Goal: Task Accomplishment & Management: Complete application form

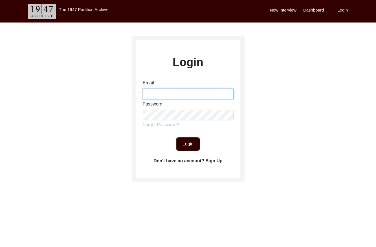
click at [159, 92] on input "Email" at bounding box center [188, 94] width 91 height 11
type input "[EMAIL_ADDRESS][DOMAIN_NAME]"
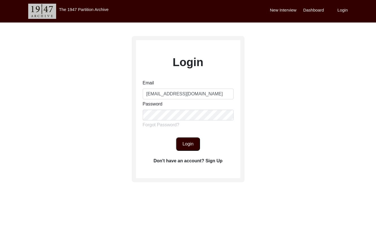
click at [182, 147] on button "Login" at bounding box center [188, 145] width 24 height 14
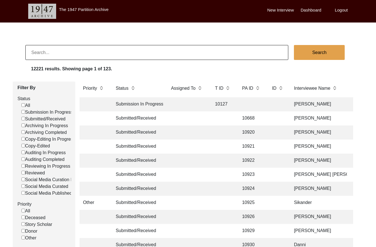
drag, startPoint x: 24, startPoint y: 118, endPoint x: 54, endPoint y: 115, distance: 30.6
click at [24, 118] on input "Submitted/Received" at bounding box center [23, 119] width 4 height 4
checkbox input "false"
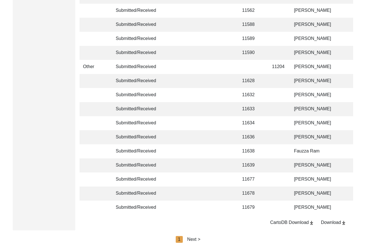
scroll to position [1330, 0]
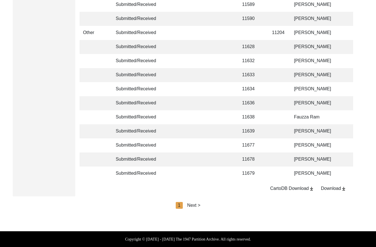
click at [195, 206] on div "Next >" at bounding box center [193, 205] width 13 height 7
click at [201, 205] on div "Next >" at bounding box center [206, 205] width 13 height 7
click at [206, 204] on div "Next >" at bounding box center [206, 205] width 13 height 7
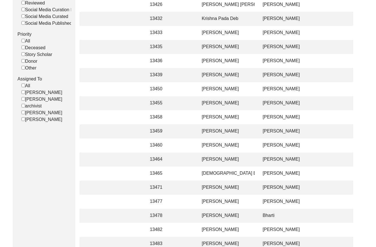
scroll to position [0, 0]
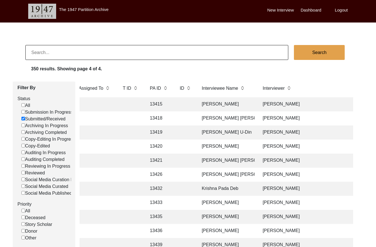
click at [78, 51] on input at bounding box center [156, 52] width 263 height 15
click at [78, 52] on input at bounding box center [156, 52] width 263 height 15
paste input "T13469"
click at [34, 52] on input "T13469" at bounding box center [156, 52] width 263 height 15
type input "13469"
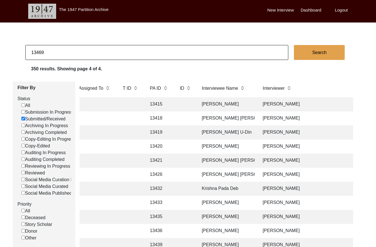
checkbox input "false"
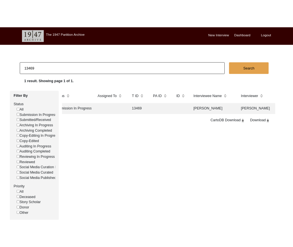
scroll to position [0, 12]
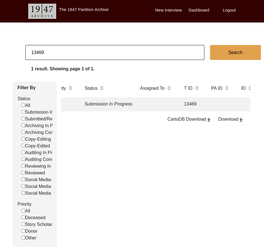
click at [130, 104] on td "Submission In Progress" at bounding box center [106, 105] width 51 height 14
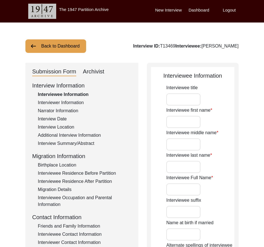
type input "[PERSON_NAME]"
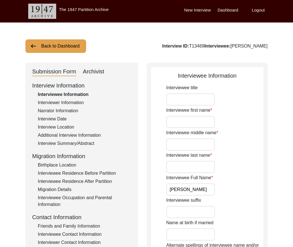
click at [73, 142] on div "Interview Summary/Abstract" at bounding box center [85, 143] width 94 height 7
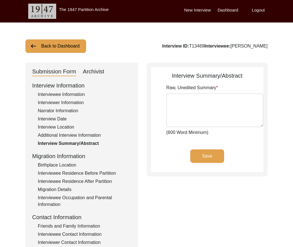
click at [68, 102] on div "Interviewer Information" at bounding box center [85, 103] width 94 height 7
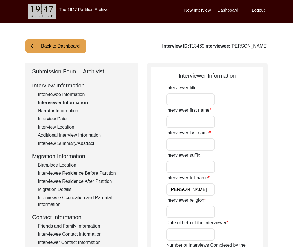
click at [66, 110] on div "Narrator Information" at bounding box center [85, 111] width 94 height 7
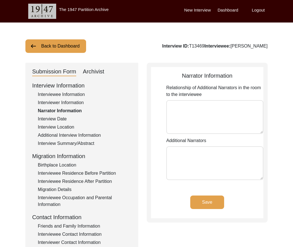
click at [60, 48] on button "Back to Dashboard" at bounding box center [55, 46] width 61 height 14
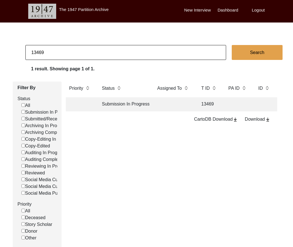
click at [61, 54] on input "13469" at bounding box center [125, 52] width 200 height 15
paste input "T13462"
click at [34, 52] on input "T13462" at bounding box center [125, 52] width 200 height 15
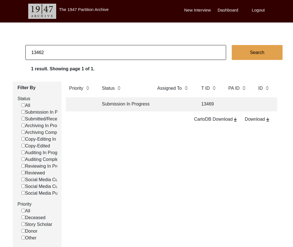
type input "13462"
checkbox input "false"
click at [207, 103] on td "13462" at bounding box center [209, 105] width 23 height 14
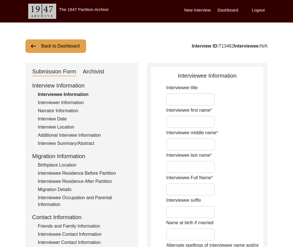
type input "Karnal"
type input "[PERSON_NAME]"
type input "NA"
type input "[PERSON_NAME]"
type input "[DATE]"
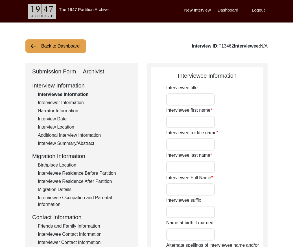
type input "89 years"
type input "[DEMOGRAPHIC_DATA]"
type input "Panjabi"
type input "[DEMOGRAPHIC_DATA]"
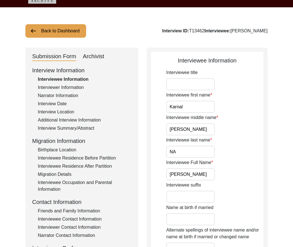
scroll to position [20, 0]
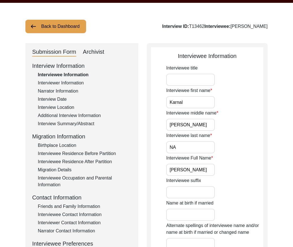
click at [81, 84] on div "Interviewer Information" at bounding box center [85, 83] width 94 height 7
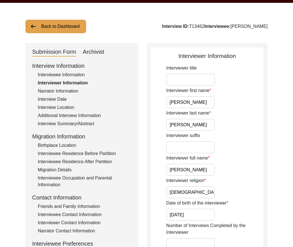
click at [69, 90] on div "Narrator Information" at bounding box center [85, 91] width 94 height 7
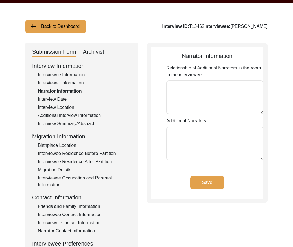
click at [61, 98] on div "Interview Date" at bounding box center [85, 99] width 94 height 7
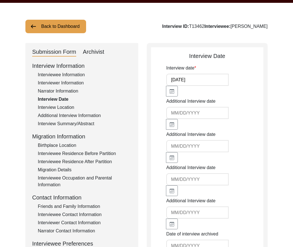
click at [63, 107] on div "Interview Location" at bounding box center [85, 107] width 94 height 7
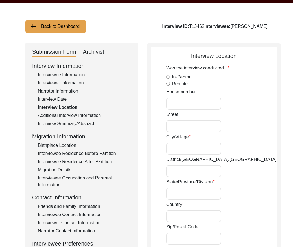
radio input "true"
type input "[STREET_ADDRESS][PERSON_NAME]"
type input "Bathinda"
type input "[GEOGRAPHIC_DATA]"
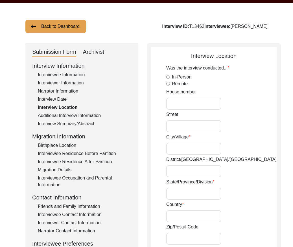
type input "[GEOGRAPHIC_DATA]"
type input "151001"
type input "[STREET_ADDRESS]"
type input "30.926430"
type input "75.826899"
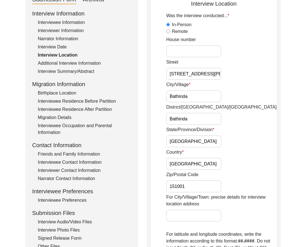
scroll to position [65, 0]
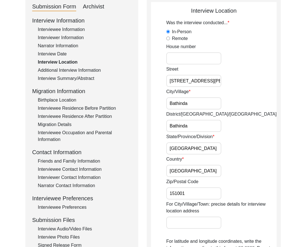
click at [85, 70] on div "Additional Interview Information" at bounding box center [85, 70] width 94 height 7
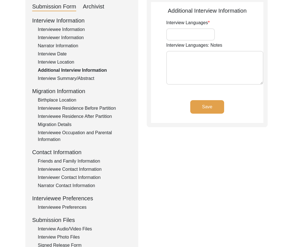
type input "Panjabi"
click at [85, 79] on div "Interview Summary/Abstract" at bounding box center [85, 78] width 94 height 7
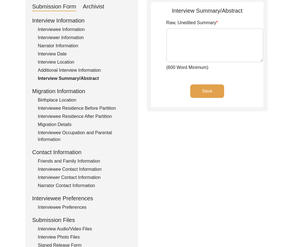
click at [76, 99] on div "Birthplace Location" at bounding box center [85, 100] width 94 height 7
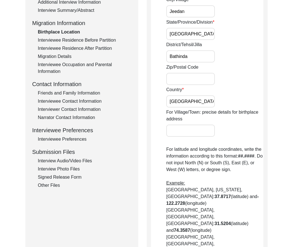
scroll to position [120, 0]
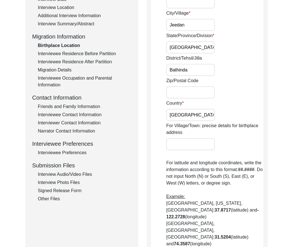
click at [99, 53] on div "Interviewee Residence Before Partition" at bounding box center [85, 53] width 94 height 7
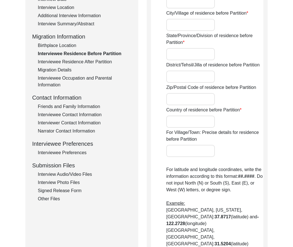
type input "Jeedan"
type input "[GEOGRAPHIC_DATA]"
type input "Bathinda"
type input "[GEOGRAPHIC_DATA]"
type input "NA"
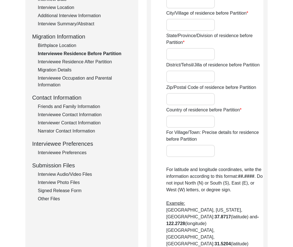
type input "000000"
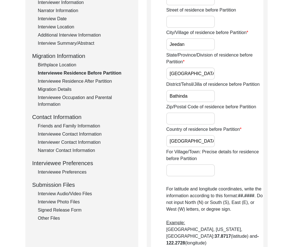
scroll to position [89, 0]
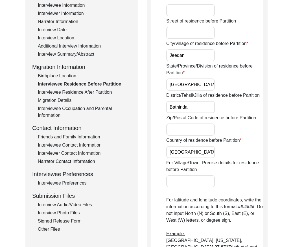
click at [90, 93] on div "Interviewee Residence After Partition" at bounding box center [85, 92] width 94 height 7
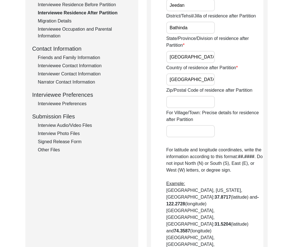
scroll to position [151, 0]
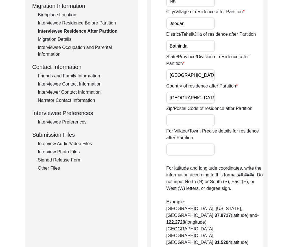
click at [65, 39] on div "Migration Details" at bounding box center [85, 39] width 94 height 7
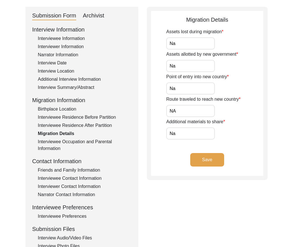
scroll to position [55, 0]
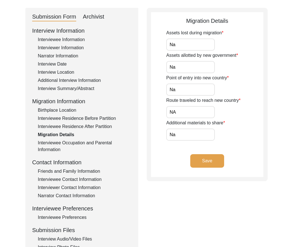
click at [81, 125] on div "Interviewee Residence After Partition" at bounding box center [85, 126] width 94 height 7
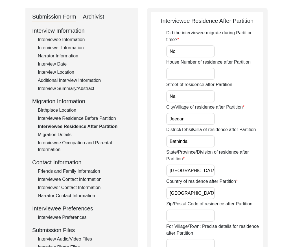
click at [62, 145] on div "Interviewee Occupation and Parental Information" at bounding box center [85, 147] width 94 height 14
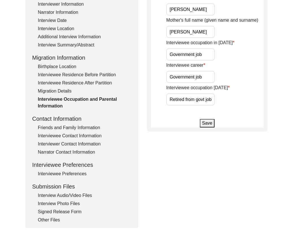
scroll to position [109, 0]
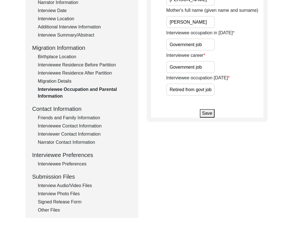
click at [73, 120] on div "Friends and Family Information" at bounding box center [85, 118] width 94 height 7
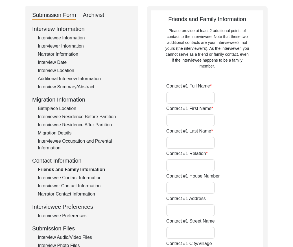
scroll to position [0, 0]
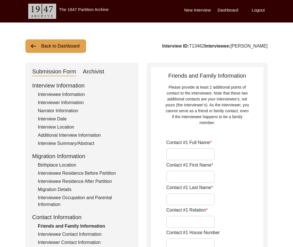
click at [65, 48] on button "Back to Dashboard" at bounding box center [55, 46] width 61 height 14
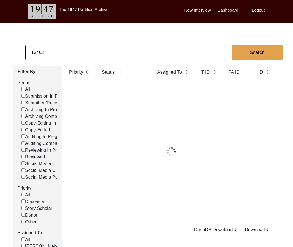
click at [67, 52] on input "13462" at bounding box center [125, 52] width 200 height 15
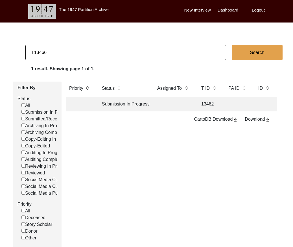
drag, startPoint x: 34, startPoint y: 51, endPoint x: 38, endPoint y: 52, distance: 4.5
click at [34, 51] on input "T13466" at bounding box center [125, 52] width 200 height 15
type input "13466"
checkbox input "false"
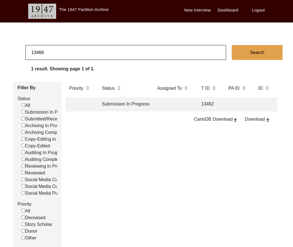
checkbox input "false"
click at [177, 109] on td at bounding box center [173, 105] width 39 height 14
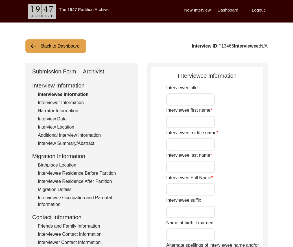
type input "Babu"
type input "[PERSON_NAME]"
type input "NA"
type input "[PERSON_NAME]"
type input "1937"
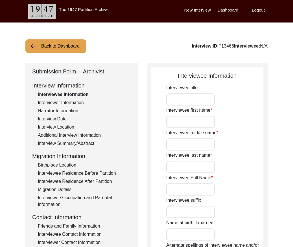
type input "1937 (Approx)"
type input "88 years"
type input "[DEMOGRAPHIC_DATA]"
type input "Na"
type input "Panjabi"
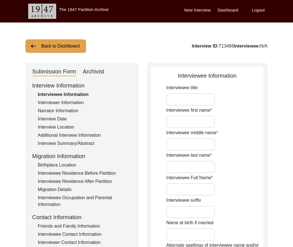
type input "Panjabi"
type input "[DEMOGRAPHIC_DATA]"
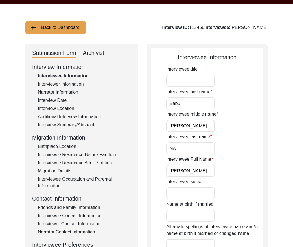
drag, startPoint x: 81, startPoint y: 122, endPoint x: 100, endPoint y: 126, distance: 19.6
click at [81, 122] on div "Interview Summary/Abstract" at bounding box center [85, 125] width 94 height 7
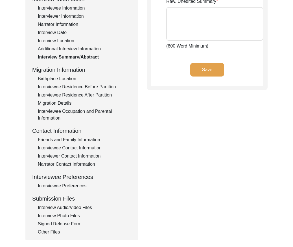
scroll to position [160, 0]
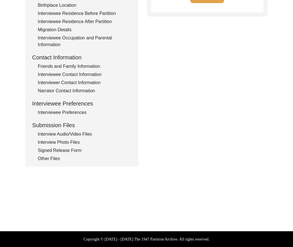
click at [73, 142] on div "Interview Photo Files" at bounding box center [85, 142] width 94 height 7
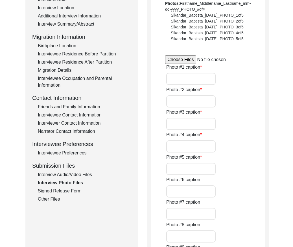
scroll to position [122, 0]
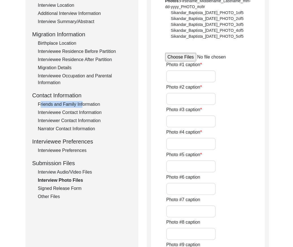
click at [81, 101] on div "Friends and Family Information" at bounding box center [85, 104] width 94 height 7
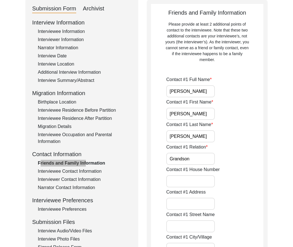
scroll to position [0, 0]
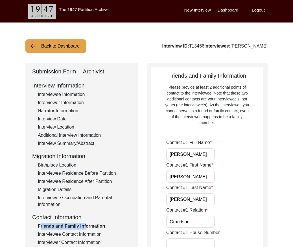
click at [52, 47] on button "Back to Dashboard" at bounding box center [55, 46] width 61 height 14
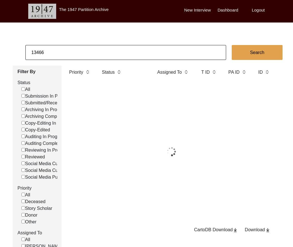
drag, startPoint x: 52, startPoint y: 47, endPoint x: 60, endPoint y: 50, distance: 8.1
click at [60, 50] on input "13466" at bounding box center [125, 52] width 200 height 15
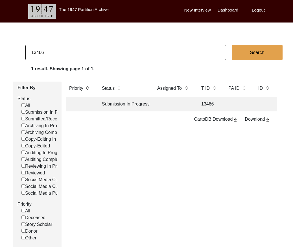
paste input "T13472"
click at [35, 52] on input "T13472" at bounding box center [125, 52] width 200 height 15
type input "\13472"
checkbox input "false"
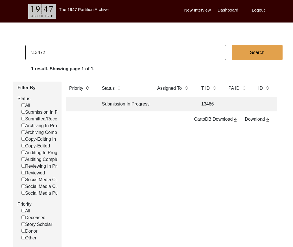
checkbox input "false"
type input "13472"
click at [183, 107] on td at bounding box center [173, 105] width 39 height 14
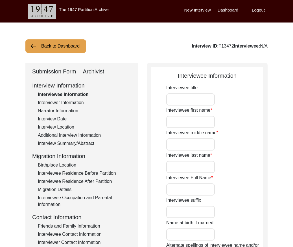
type input "[PERSON_NAME]"
click at [53, 102] on div "Interviewer Information" at bounding box center [85, 103] width 94 height 7
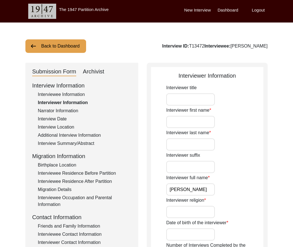
click at [52, 109] on div "Narrator Information" at bounding box center [85, 111] width 94 height 7
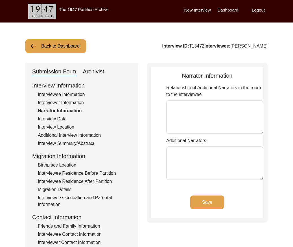
click at [47, 116] on div "Interview Date" at bounding box center [85, 119] width 94 height 7
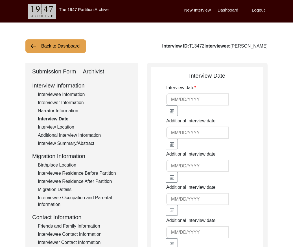
click at [75, 145] on div "Interview Summary/Abstract" at bounding box center [85, 143] width 94 height 7
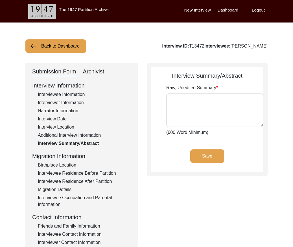
click at [58, 47] on button "Back to Dashboard" at bounding box center [55, 46] width 61 height 14
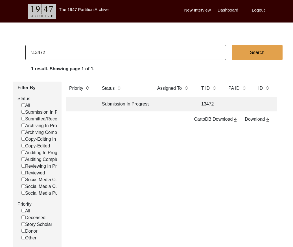
click at [41, 52] on input "\13472" at bounding box center [125, 52] width 200 height 15
paste input "T13473"
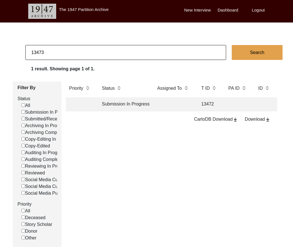
type input "13473"
checkbox input "false"
click at [179, 103] on td at bounding box center [173, 105] width 39 height 14
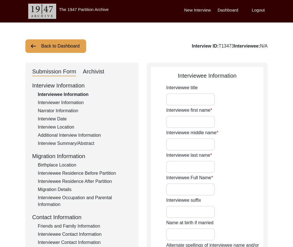
type input "[PERSON_NAME]"
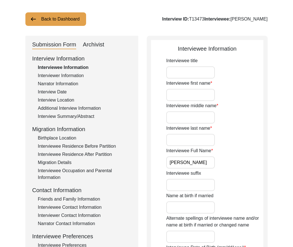
scroll to position [37, 0]
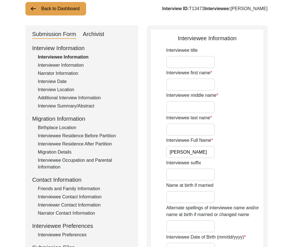
drag, startPoint x: 63, startPoint y: 64, endPoint x: 62, endPoint y: 70, distance: 5.4
click at [63, 64] on div "Interviewer Information" at bounding box center [85, 65] width 94 height 7
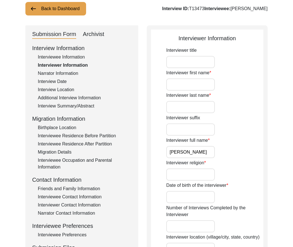
click at [62, 74] on div "Narrator Information" at bounding box center [85, 73] width 94 height 7
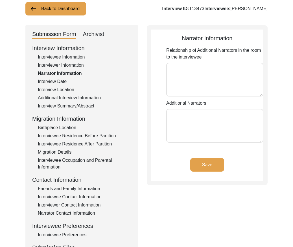
click at [59, 82] on div "Interview Date" at bounding box center [85, 81] width 94 height 7
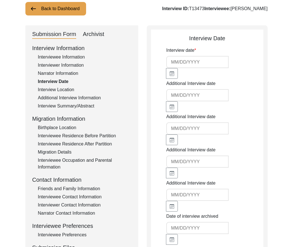
click at [59, 88] on div "Interview Location" at bounding box center [85, 90] width 94 height 7
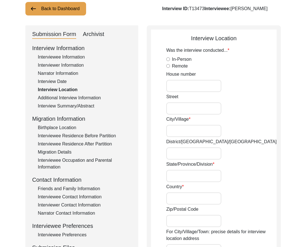
click at [62, 103] on div "Interview Summary/Abstract" at bounding box center [85, 106] width 94 height 7
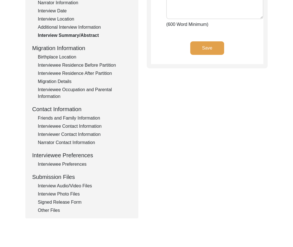
scroll to position [160, 0]
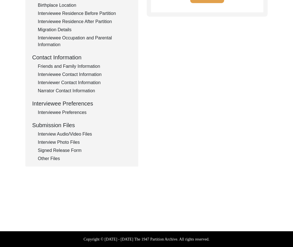
click at [64, 142] on div "Interview Photo Files" at bounding box center [85, 142] width 94 height 7
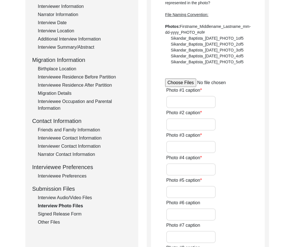
scroll to position [0, 0]
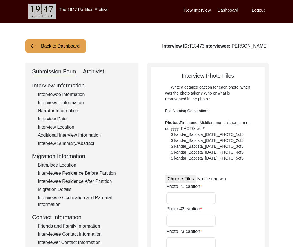
click at [51, 47] on button "Back to Dashboard" at bounding box center [55, 46] width 61 height 14
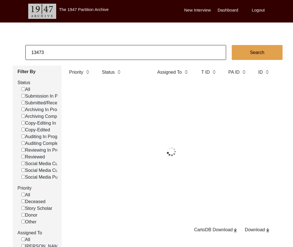
click at [58, 54] on input "13473" at bounding box center [125, 52] width 200 height 15
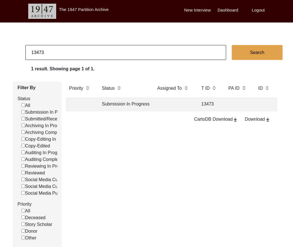
click at [59, 54] on input "13473" at bounding box center [125, 52] width 200 height 15
paste input "T13468"
type input "13468"
checkbox input "false"
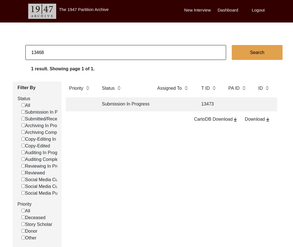
checkbox input "false"
click at [176, 99] on td at bounding box center [173, 105] width 39 height 14
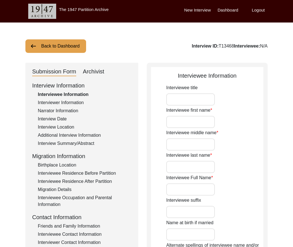
type input "[PERSON_NAME]"
type input "[DATE]"
type input "93 years"
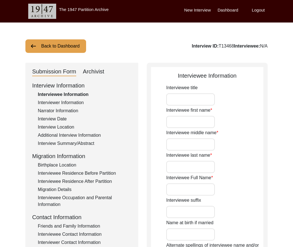
type input "[DEMOGRAPHIC_DATA]"
type input "Panjabi"
type input "[DEMOGRAPHIC_DATA]"
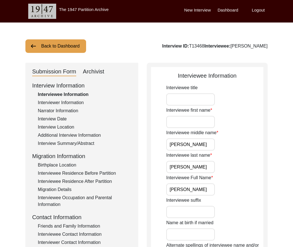
click at [71, 103] on div "Interviewer Information" at bounding box center [85, 103] width 94 height 7
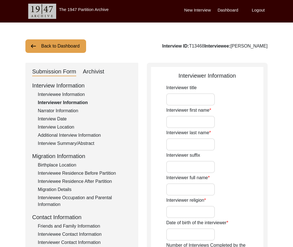
type input "[PERSON_NAME]"
type input "[DEMOGRAPHIC_DATA]"
type input "[DATE]"
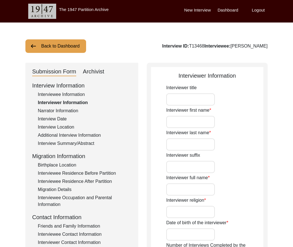
type input "Student"
type input "[PERSON_NAME]"
type textarea "[PERSON_NAME] Son of [PERSON_NAME] living in [GEOGRAPHIC_DATA] village of [GEOG…"
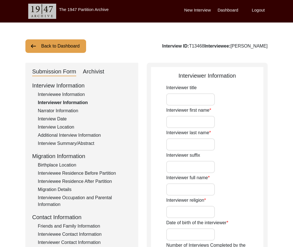
type input "Panjabi"
type textarea "NA"
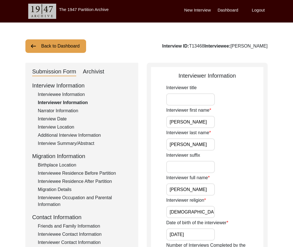
click at [64, 111] on div "Narrator Information" at bounding box center [85, 111] width 94 height 7
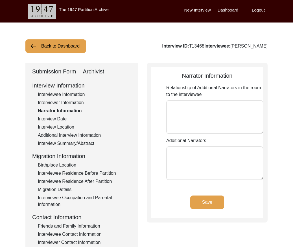
drag, startPoint x: 61, startPoint y: 118, endPoint x: 61, endPoint y: 121, distance: 3.7
click at [61, 118] on div "Interview Date" at bounding box center [85, 119] width 94 height 7
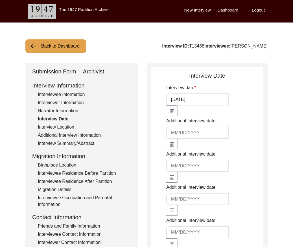
click at [60, 126] on div "Interview Location" at bounding box center [85, 127] width 94 height 7
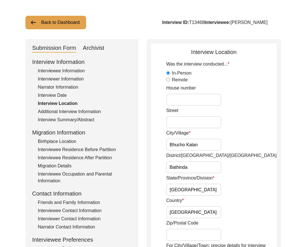
scroll to position [25, 0]
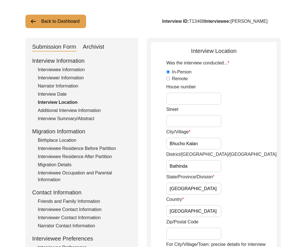
click at [70, 109] on div "Additional Interview Information" at bounding box center [85, 110] width 94 height 7
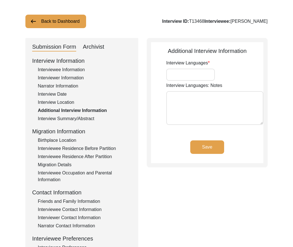
type input "Panjabi"
click at [73, 118] on div "Interview Summary/Abstract" at bounding box center [85, 119] width 94 height 7
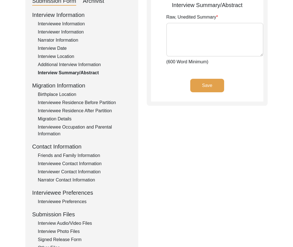
scroll to position [71, 0]
click at [61, 94] on div "Birthplace Location" at bounding box center [85, 94] width 94 height 7
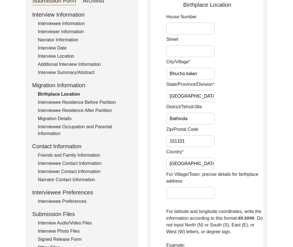
click at [63, 101] on div "Interviewee Residence Before Partition" at bounding box center [85, 102] width 94 height 7
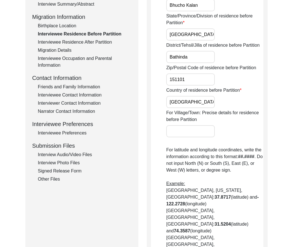
scroll to position [140, 0]
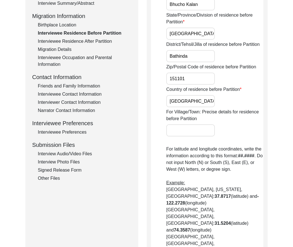
drag, startPoint x: 71, startPoint y: 42, endPoint x: 69, endPoint y: 45, distance: 3.9
click at [71, 42] on div "Interviewee Residence After Partition" at bounding box center [85, 41] width 94 height 7
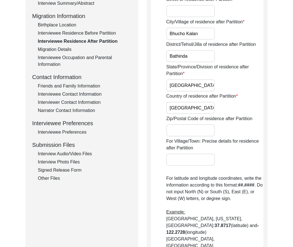
click at [65, 52] on div "Migration Details" at bounding box center [85, 49] width 94 height 7
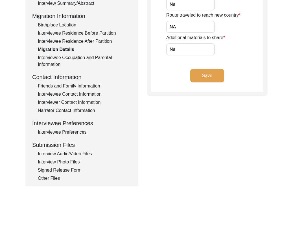
click at [67, 57] on div "Interviewee Occupation and Parental Information" at bounding box center [85, 61] width 94 height 14
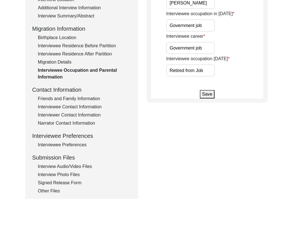
scroll to position [136, 0]
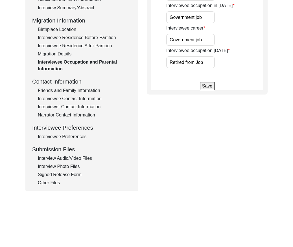
click at [84, 90] on div "Friends and Family Information" at bounding box center [85, 90] width 94 height 7
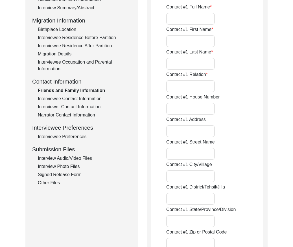
type input "NA"
type input "Na"
type input "NA"
type input "Na"
type input "NA"
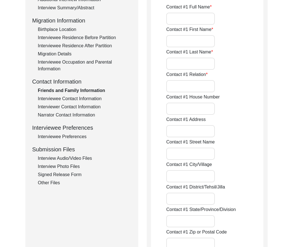
type input "NA"
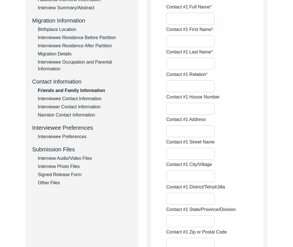
type input "NA"
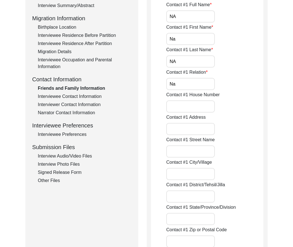
scroll to position [147, 0]
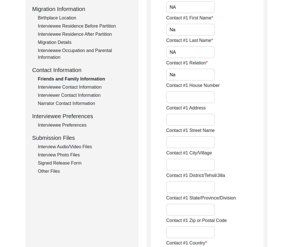
click at [80, 87] on div "Interviewee Contact Information" at bounding box center [85, 87] width 94 height 7
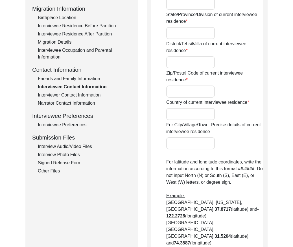
type input "Na"
type input "Bhucho Kalan"
type input "[GEOGRAPHIC_DATA]"
type input "Bathinda"
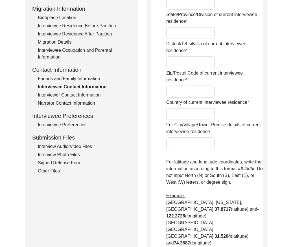
type input "151101"
type input "[GEOGRAPHIC_DATA]"
type input "Bhucho Kalan, [GEOGRAPHIC_DATA], [GEOGRAPHIC_DATA], [GEOGRAPHIC_DATA]"
type input "30.235896"
type input "75.081765"
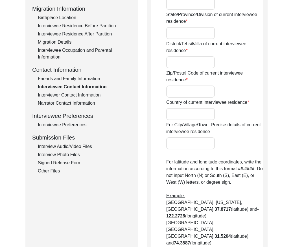
type input "7508966437"
type input "NA"
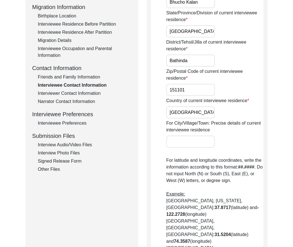
scroll to position [151, 0]
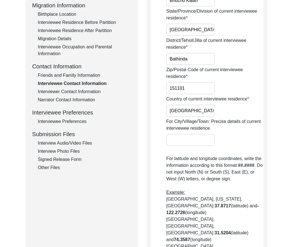
click at [74, 93] on div "Interviewer Contact Information" at bounding box center [85, 92] width 94 height 7
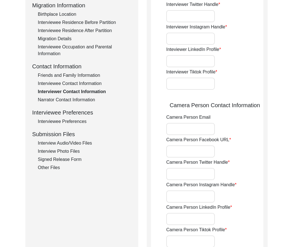
type input "9780788027"
type input "[PERSON_NAME][EMAIL_ADDRESS][PERSON_NAME][DOMAIN_NAME]"
type input "NA"
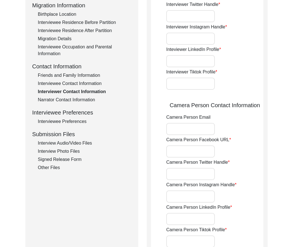
type input "NA"
type input "[PERSON_NAME][EMAIL_ADDRESS][PERSON_NAME][DOMAIN_NAME]"
type input "NA"
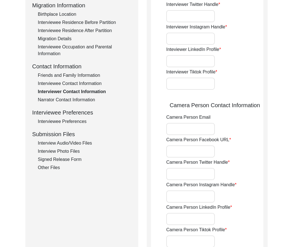
type input "NA"
type input "9780788027"
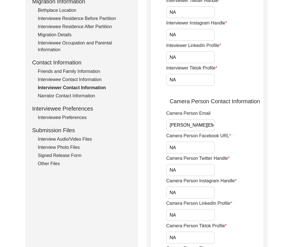
scroll to position [158, 0]
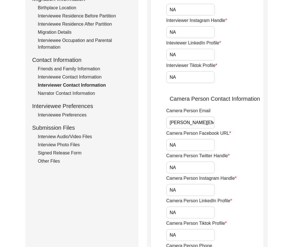
click at [73, 95] on div "Narrator Contact Information" at bounding box center [85, 93] width 94 height 7
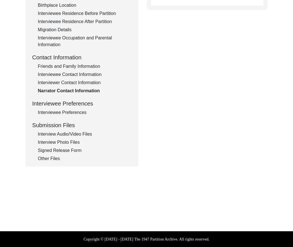
click at [54, 114] on div "Interviewee Preferences" at bounding box center [85, 112] width 94 height 7
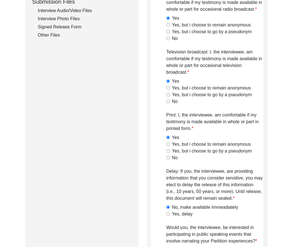
scroll to position [188, 0]
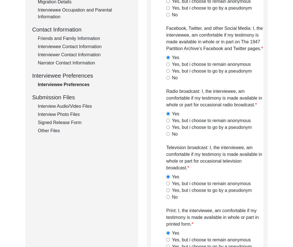
click at [58, 108] on div "Interview Audio/Video Files" at bounding box center [85, 106] width 94 height 7
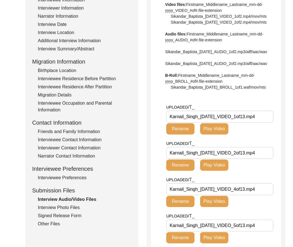
scroll to position [25, 0]
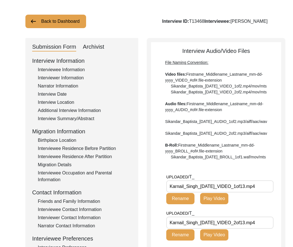
click at [70, 119] on div "Interview Summary/Abstract" at bounding box center [85, 119] width 94 height 7
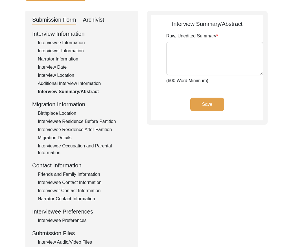
scroll to position [0, 0]
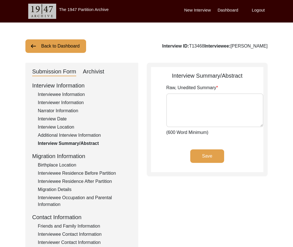
click at [56, 46] on button "Back to Dashboard" at bounding box center [55, 46] width 61 height 14
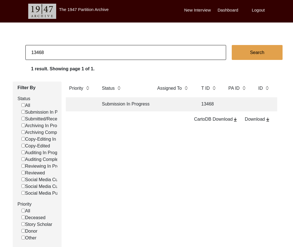
click at [60, 47] on input "13468" at bounding box center [125, 52] width 200 height 15
paste input "T13467"
type input "13467"
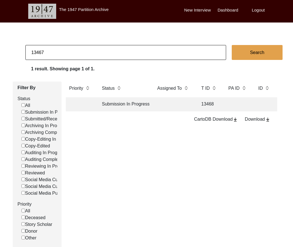
checkbox input "false"
click at [161, 107] on td at bounding box center [173, 105] width 39 height 14
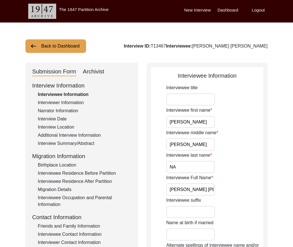
click at [76, 140] on div "Interview Summary/Abstract" at bounding box center [85, 143] width 94 height 7
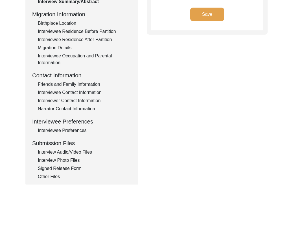
scroll to position [160, 0]
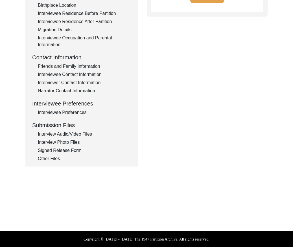
click at [75, 67] on div "Friends and Family Information" at bounding box center [85, 66] width 94 height 7
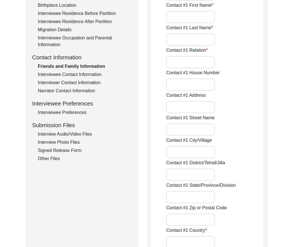
type input "[PERSON_NAME]"
type input "Son"
type input "Na"
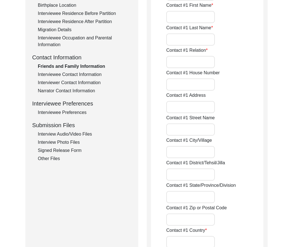
type input "[PERSON_NAME]"
type input "Bathinda"
type input "[GEOGRAPHIC_DATA]"
type input "9872858574"
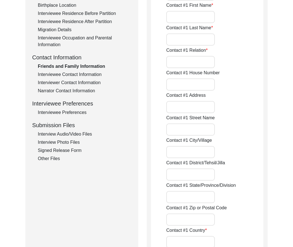
type input "NA"
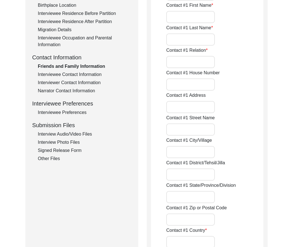
type input "NA"
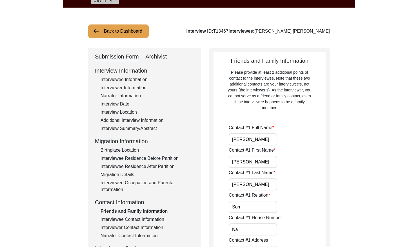
scroll to position [0, 0]
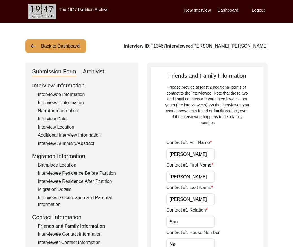
click at [59, 42] on button "Back to Dashboard" at bounding box center [55, 46] width 61 height 14
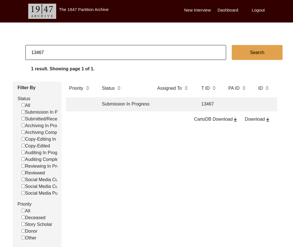
click at [53, 48] on input "13467" at bounding box center [125, 52] width 200 height 15
click at [53, 50] on input "13467" at bounding box center [125, 52] width 200 height 15
checkbox input "false"
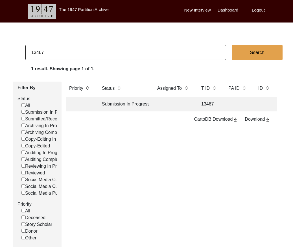
checkbox input "false"
click at [47, 54] on input "13467" at bounding box center [125, 52] width 200 height 15
checkbox input "false"
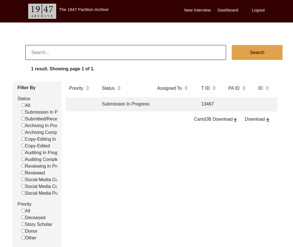
checkbox input "false"
